Goal: Transaction & Acquisition: Purchase product/service

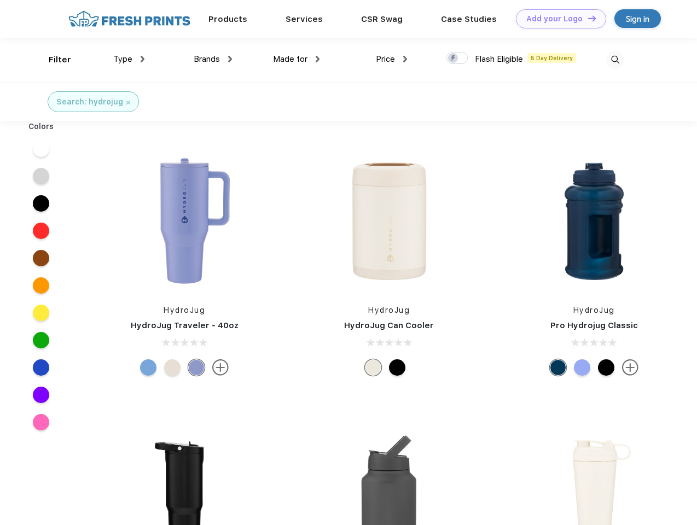
click at [557, 19] on link "Add your Logo Design Tool" at bounding box center [561, 18] width 90 height 19
click at [0, 0] on div "Design Tool" at bounding box center [0, 0] width 0 height 0
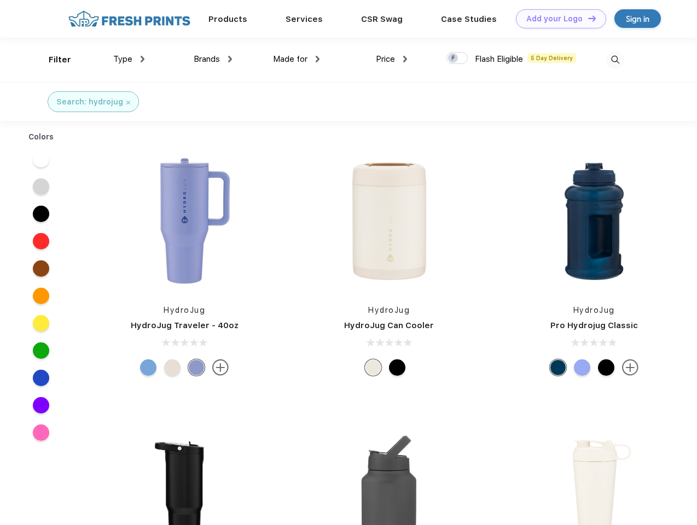
click at [587, 18] on link "Add your Logo Design Tool" at bounding box center [561, 18] width 90 height 19
click at [53, 60] on div "Filter" at bounding box center [60, 60] width 22 height 13
click at [129, 59] on span "Type" at bounding box center [122, 59] width 19 height 10
click at [213, 59] on span "Brands" at bounding box center [207, 59] width 26 height 10
click at [296, 59] on span "Made for" at bounding box center [290, 59] width 34 height 10
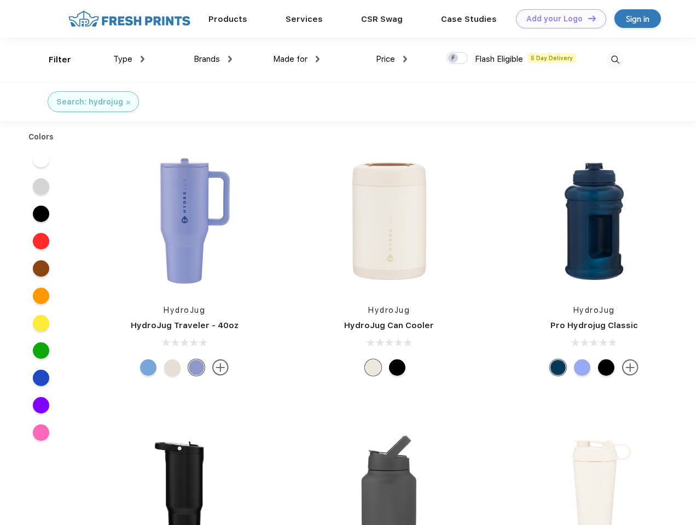
click at [392, 59] on span "Price" at bounding box center [385, 59] width 19 height 10
click at [457, 59] on div at bounding box center [456, 58] width 21 height 12
click at [453, 59] on input "checkbox" at bounding box center [449, 54] width 7 height 7
click at [615, 60] on img at bounding box center [615, 60] width 18 height 18
